Goal: Check status: Check status

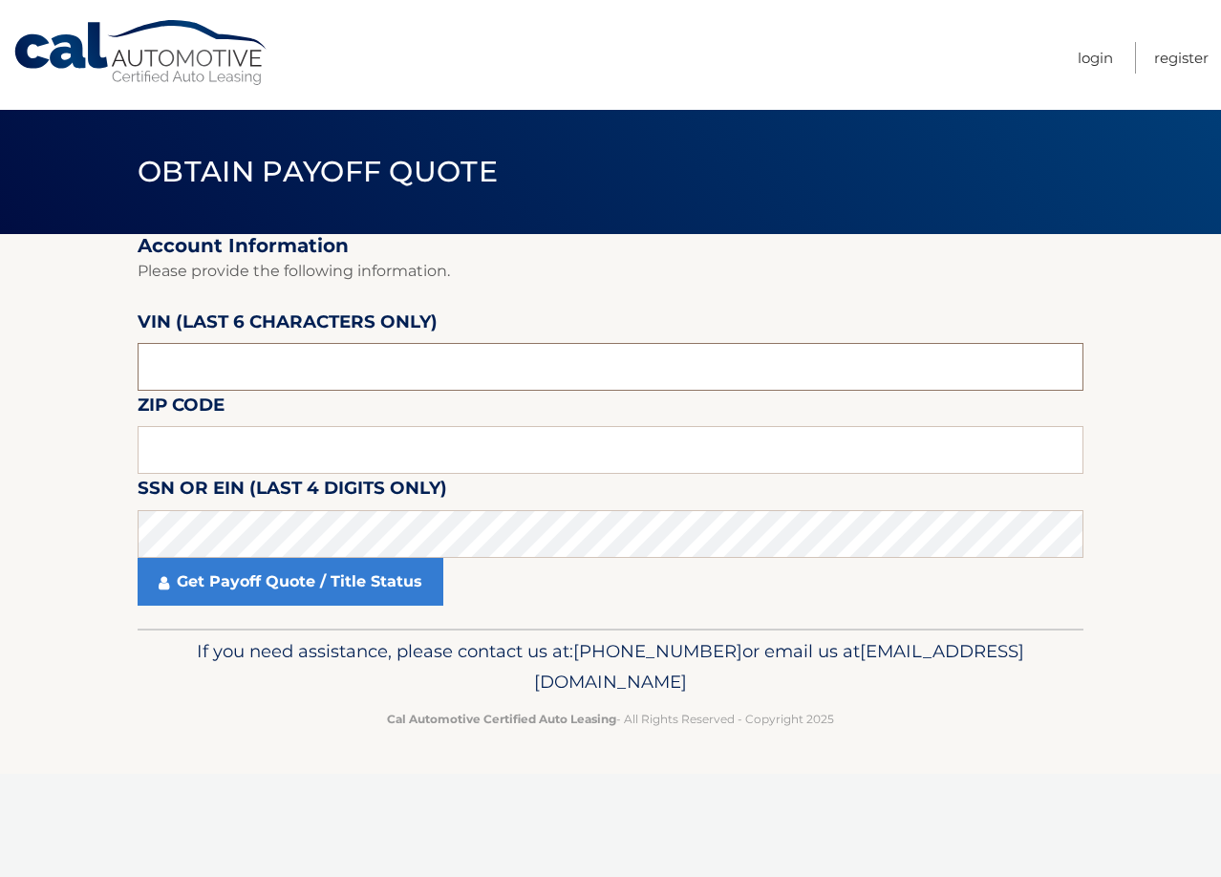
click at [259, 354] on input "text" at bounding box center [611, 367] width 946 height 48
type input "3*****"
type input "446785"
type input "11385"
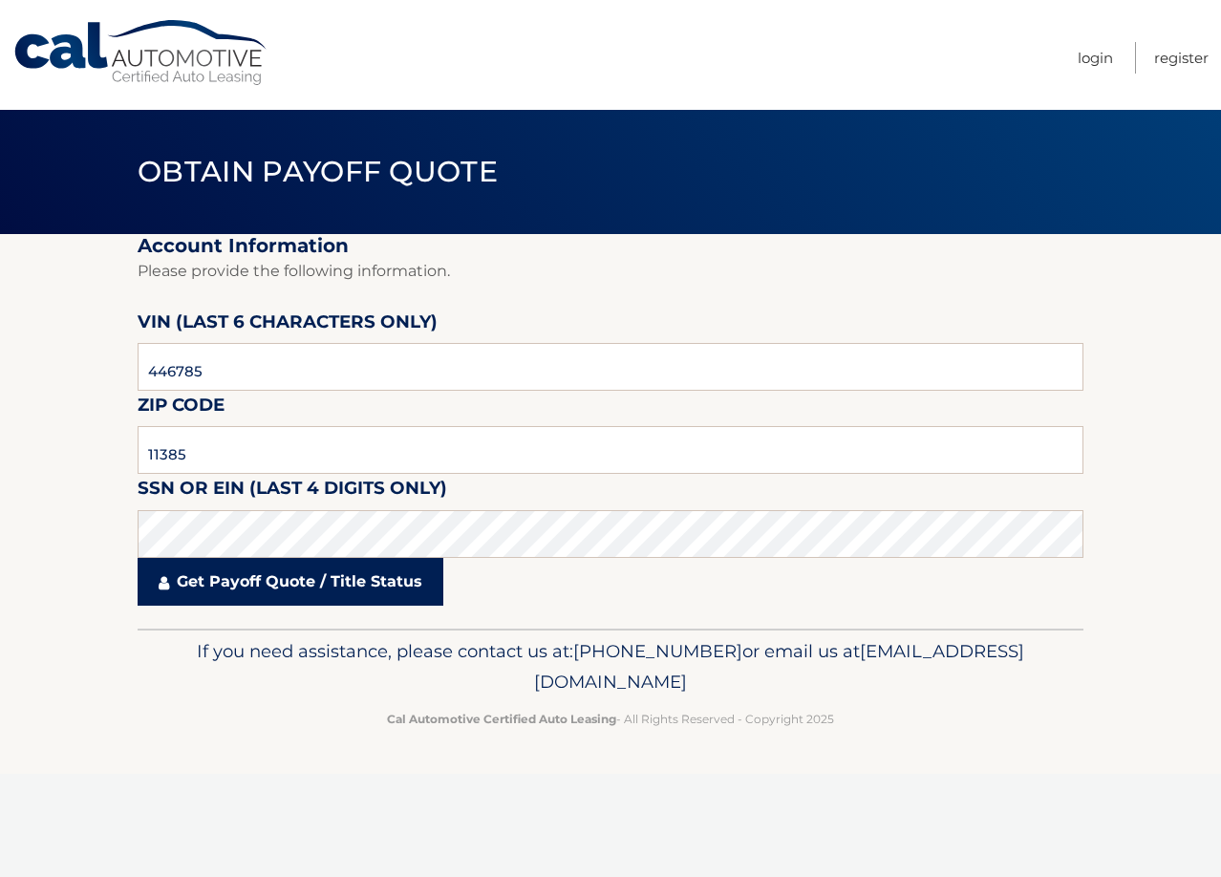
click at [263, 579] on link "Get Payoff Quote / Title Status" at bounding box center [291, 582] width 306 height 48
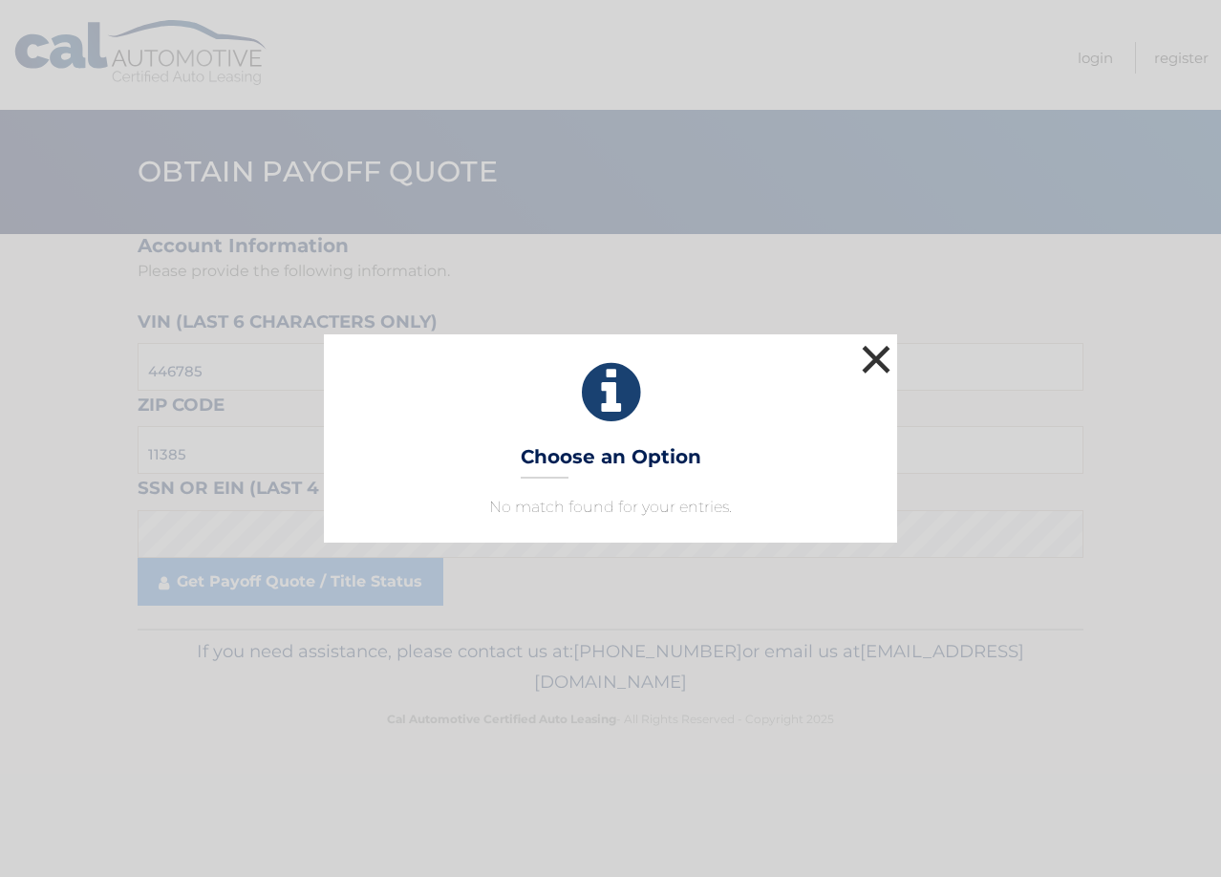
click at [878, 362] on button "×" at bounding box center [876, 359] width 38 height 38
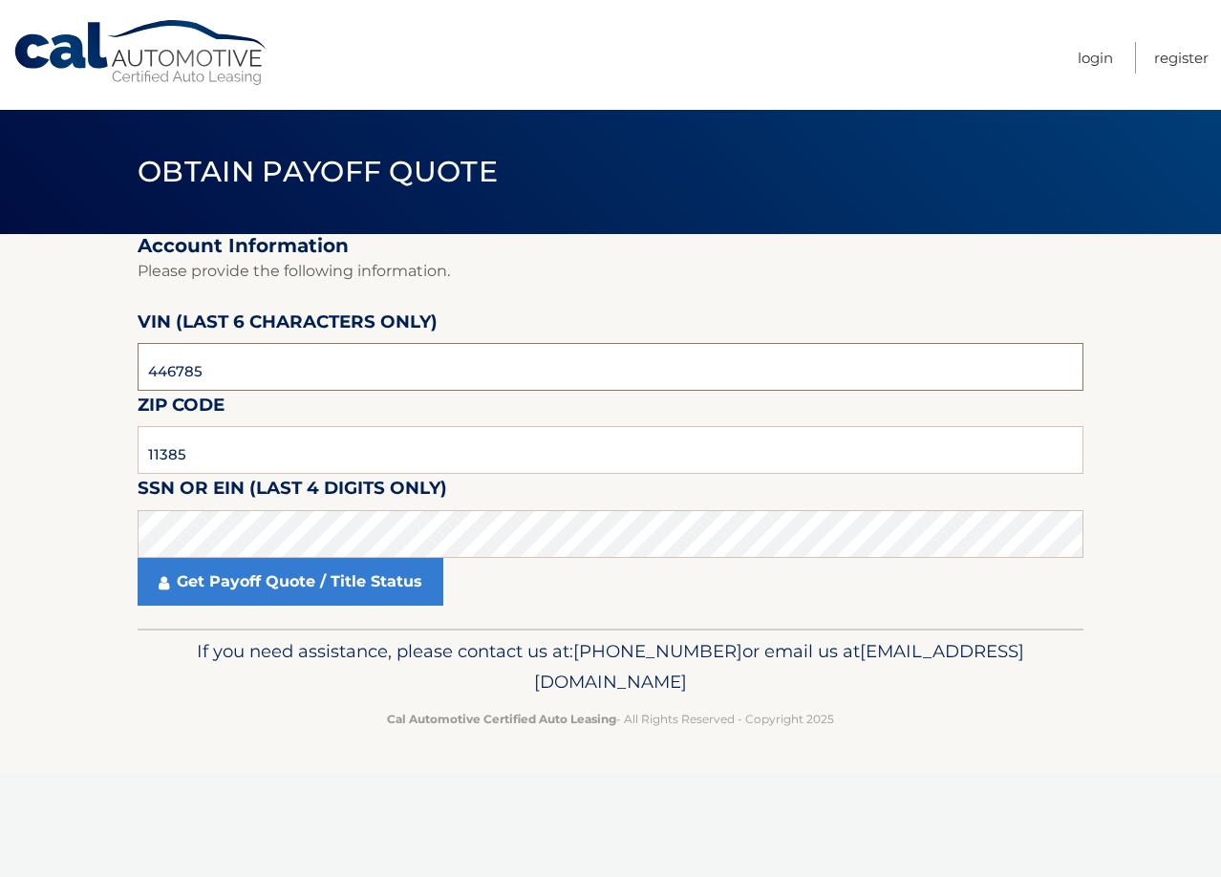
click at [361, 377] on input "446785" at bounding box center [611, 367] width 946 height 48
click at [283, 430] on input "11385" at bounding box center [611, 450] width 946 height 48
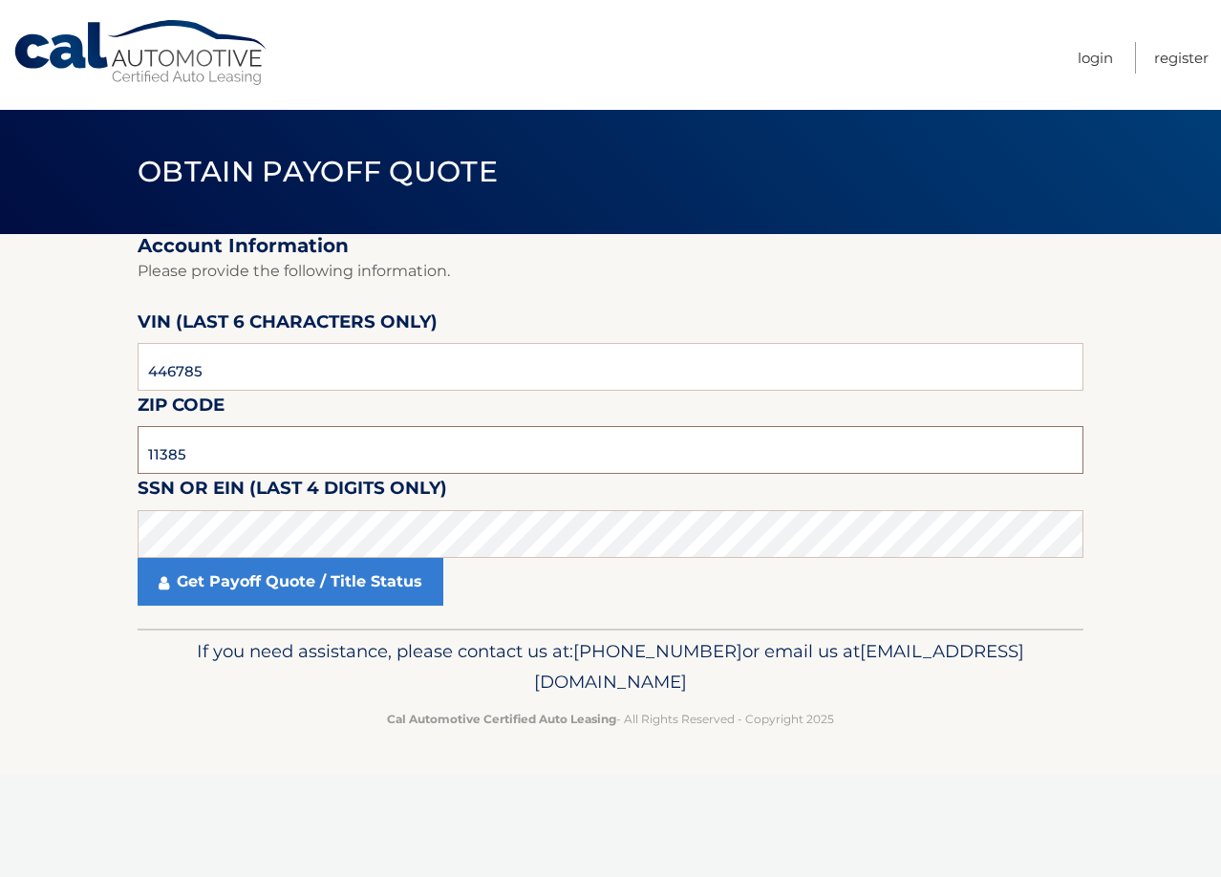
click at [283, 430] on input "11385" at bounding box center [611, 450] width 946 height 48
click at [189, 445] on input "11385" at bounding box center [611, 450] width 946 height 48
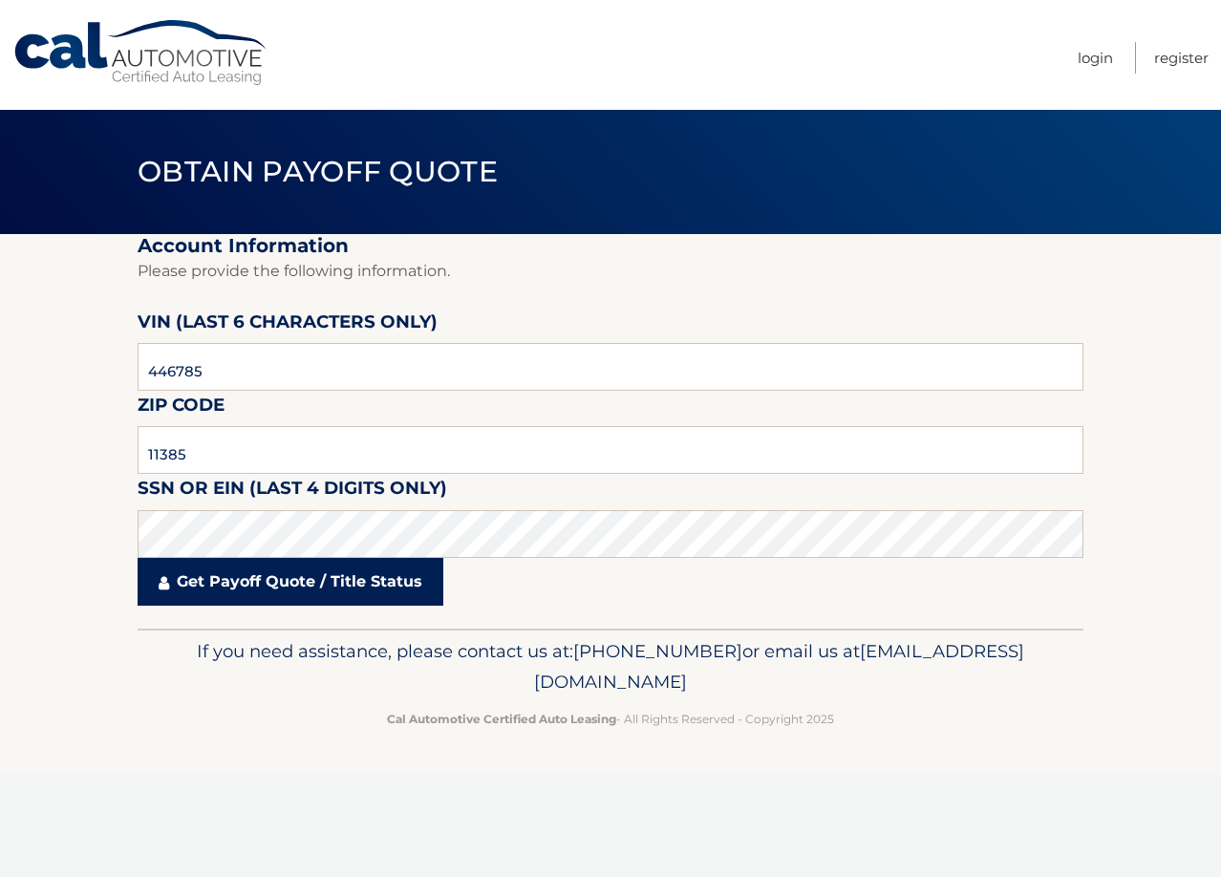
click at [188, 580] on link "Get Payoff Quote / Title Status" at bounding box center [291, 582] width 306 height 48
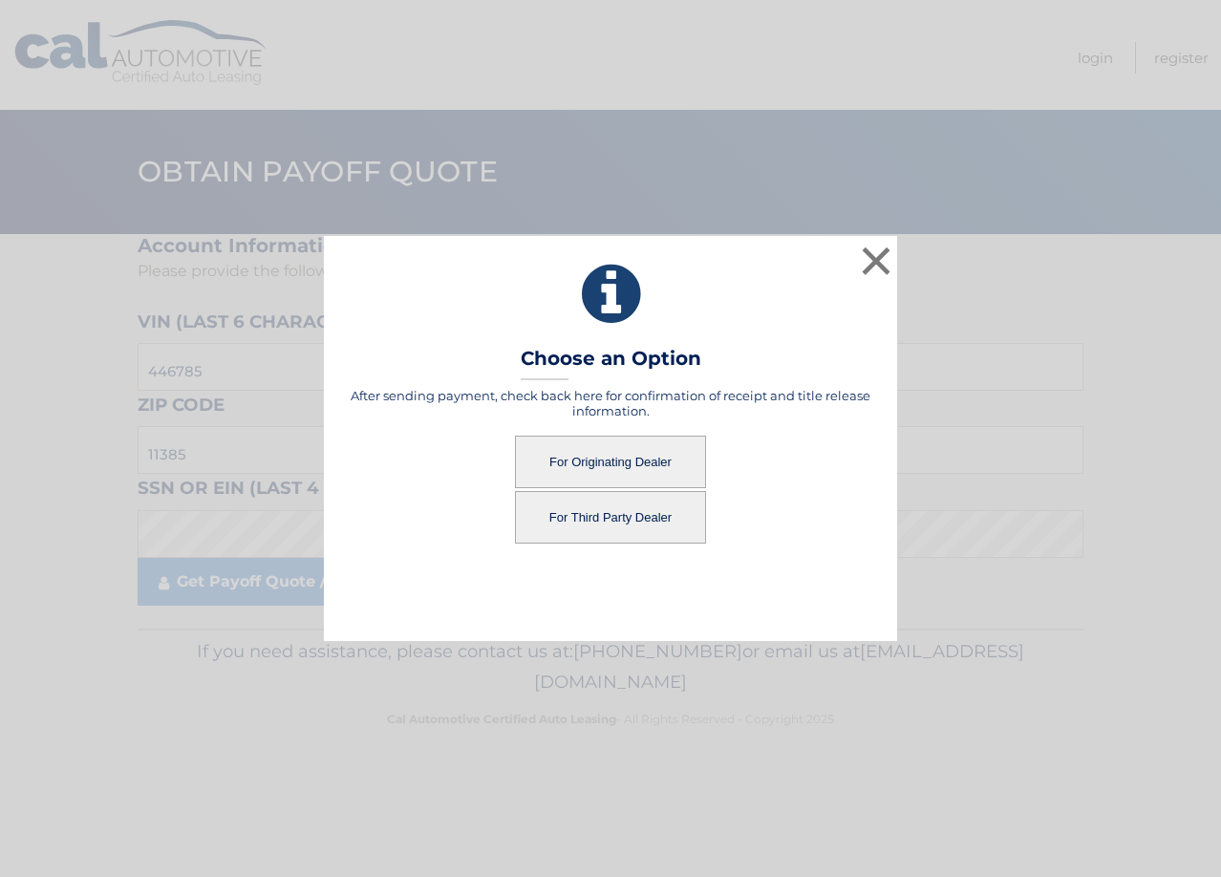
click at [605, 455] on button "For Originating Dealer" at bounding box center [610, 462] width 191 height 53
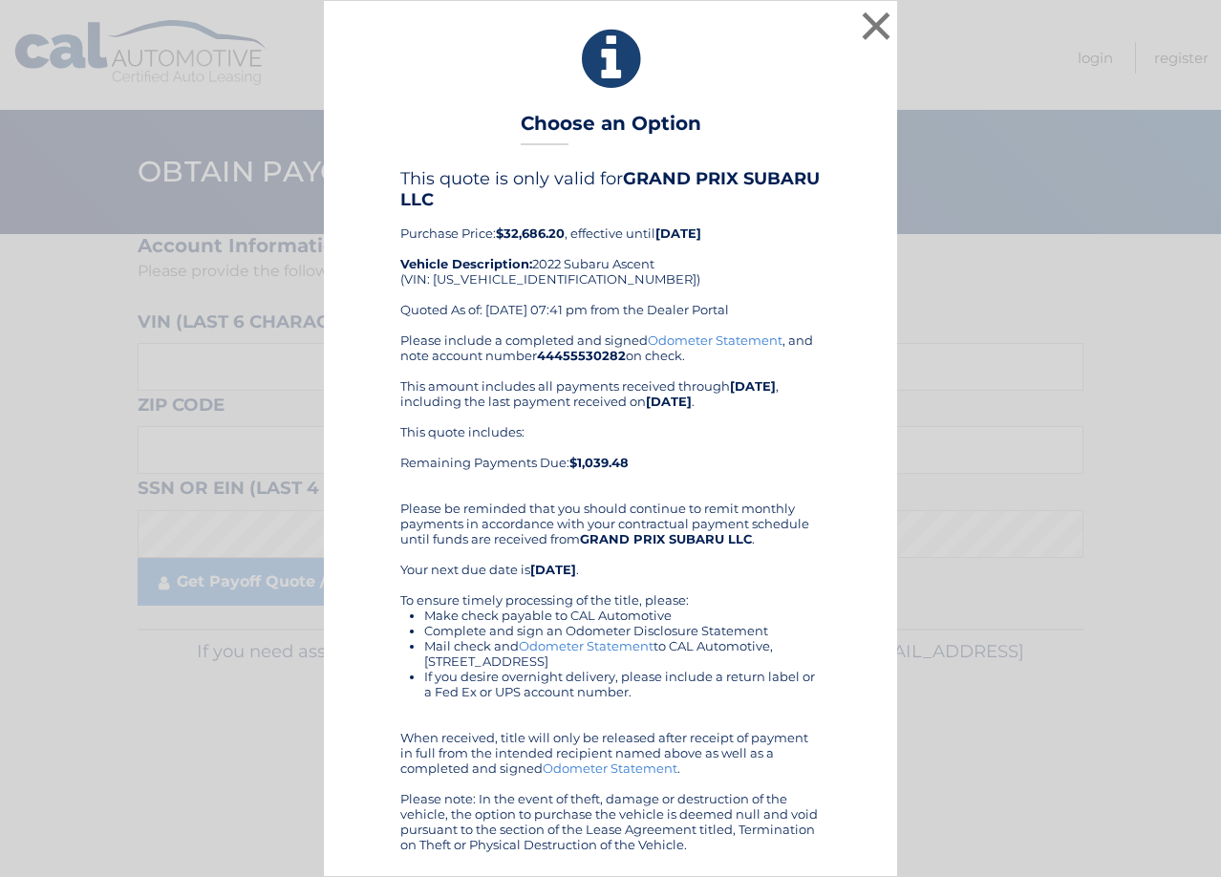
click at [590, 643] on link "Odometer Statement" at bounding box center [586, 645] width 135 height 15
click at [614, 775] on link "Odometer Statement" at bounding box center [610, 768] width 135 height 15
